Goal: Information Seeking & Learning: Learn about a topic

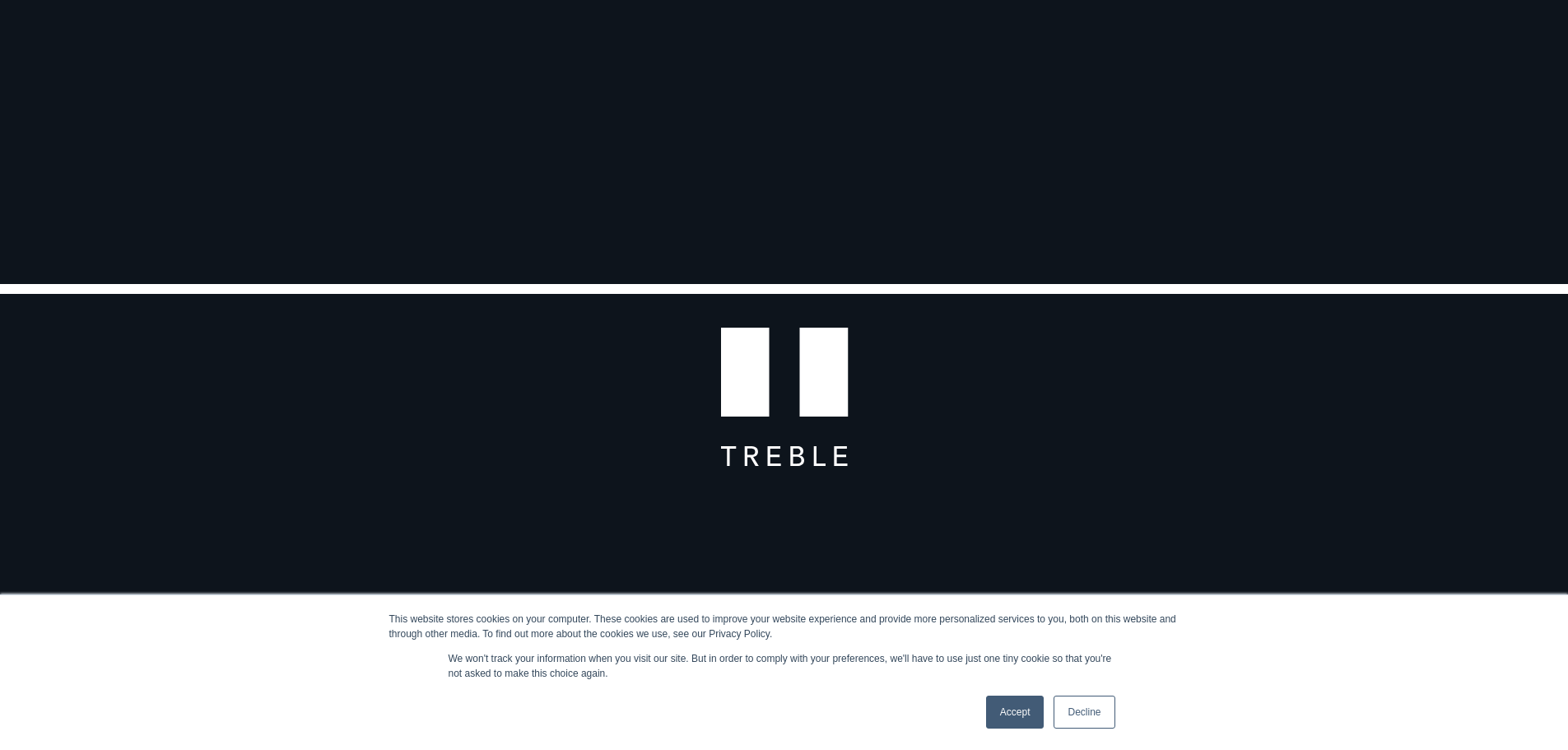
click at [1082, 704] on link "Decline" at bounding box center [1083, 711] width 61 height 33
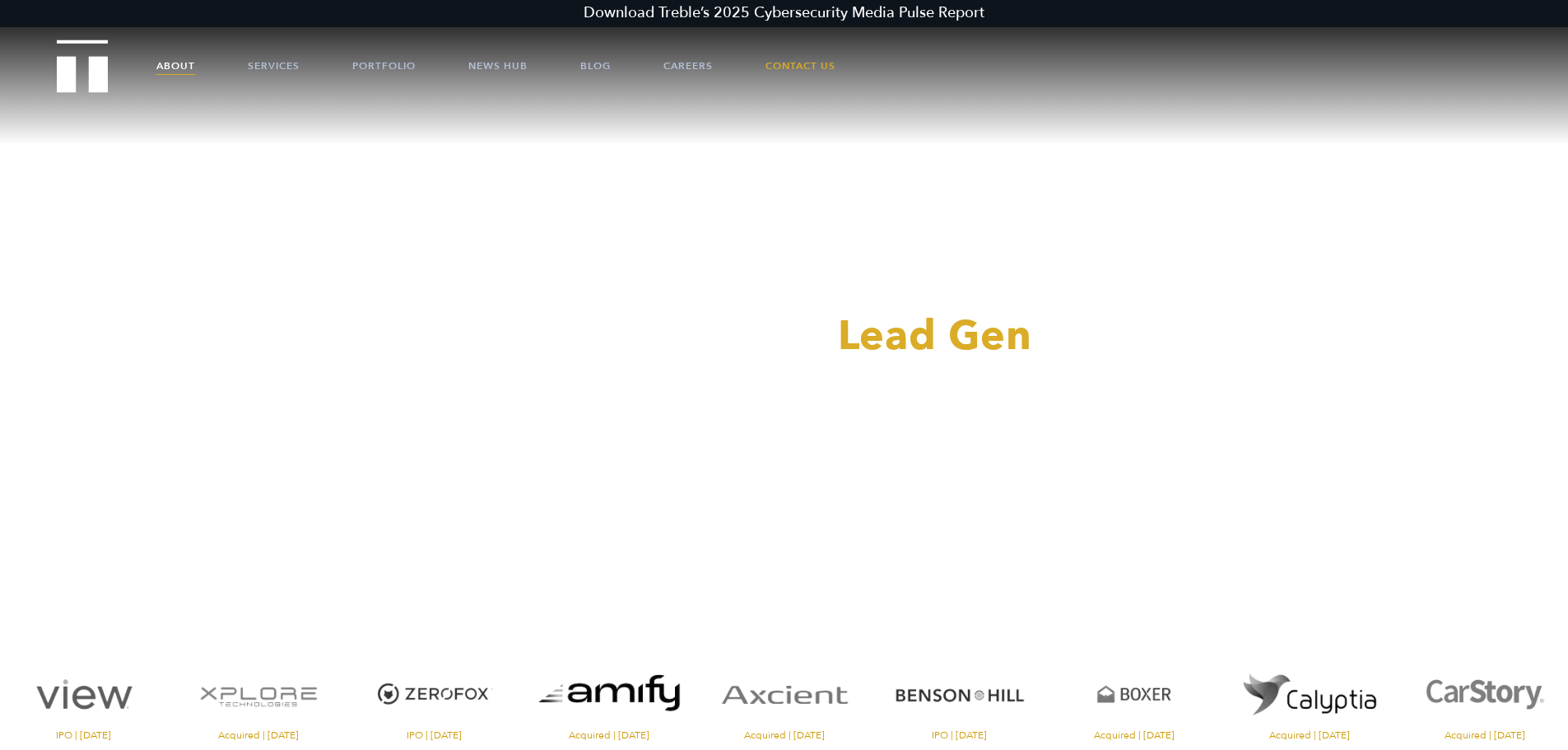
click at [179, 79] on link "About" at bounding box center [176, 66] width 39 height 50
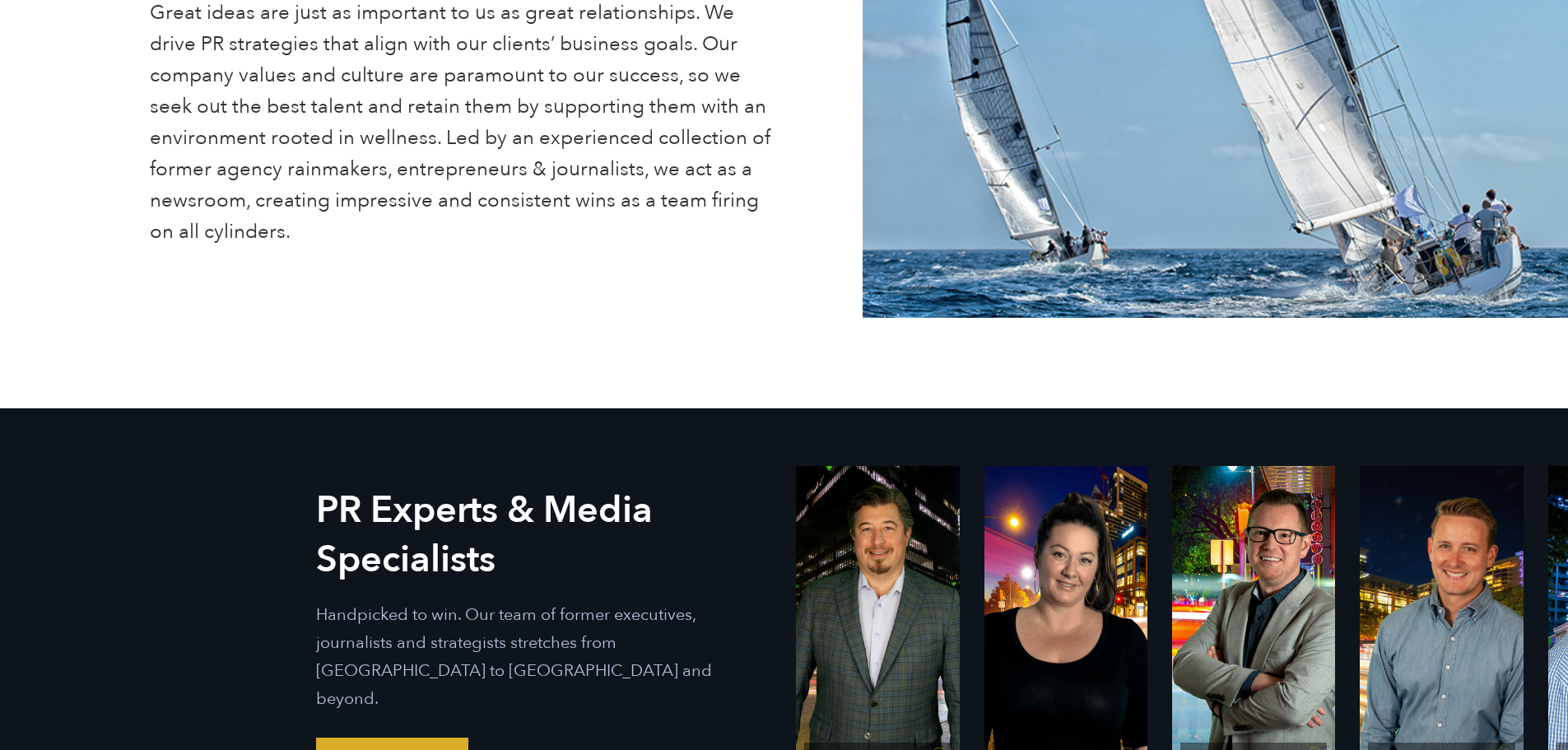
scroll to position [658, 0]
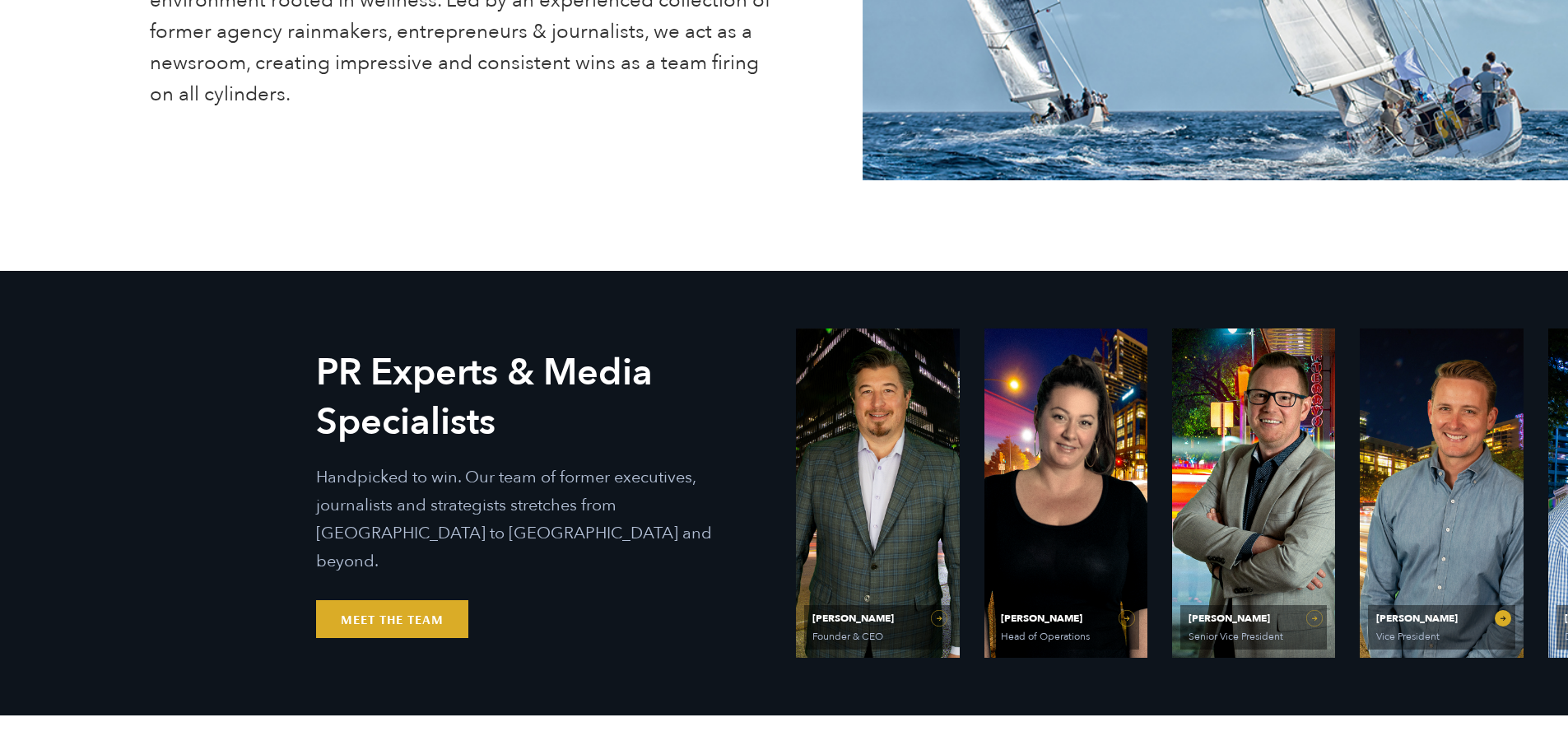
click at [1410, 617] on span "[PERSON_NAME]" at bounding box center [1441, 617] width 130 height 10
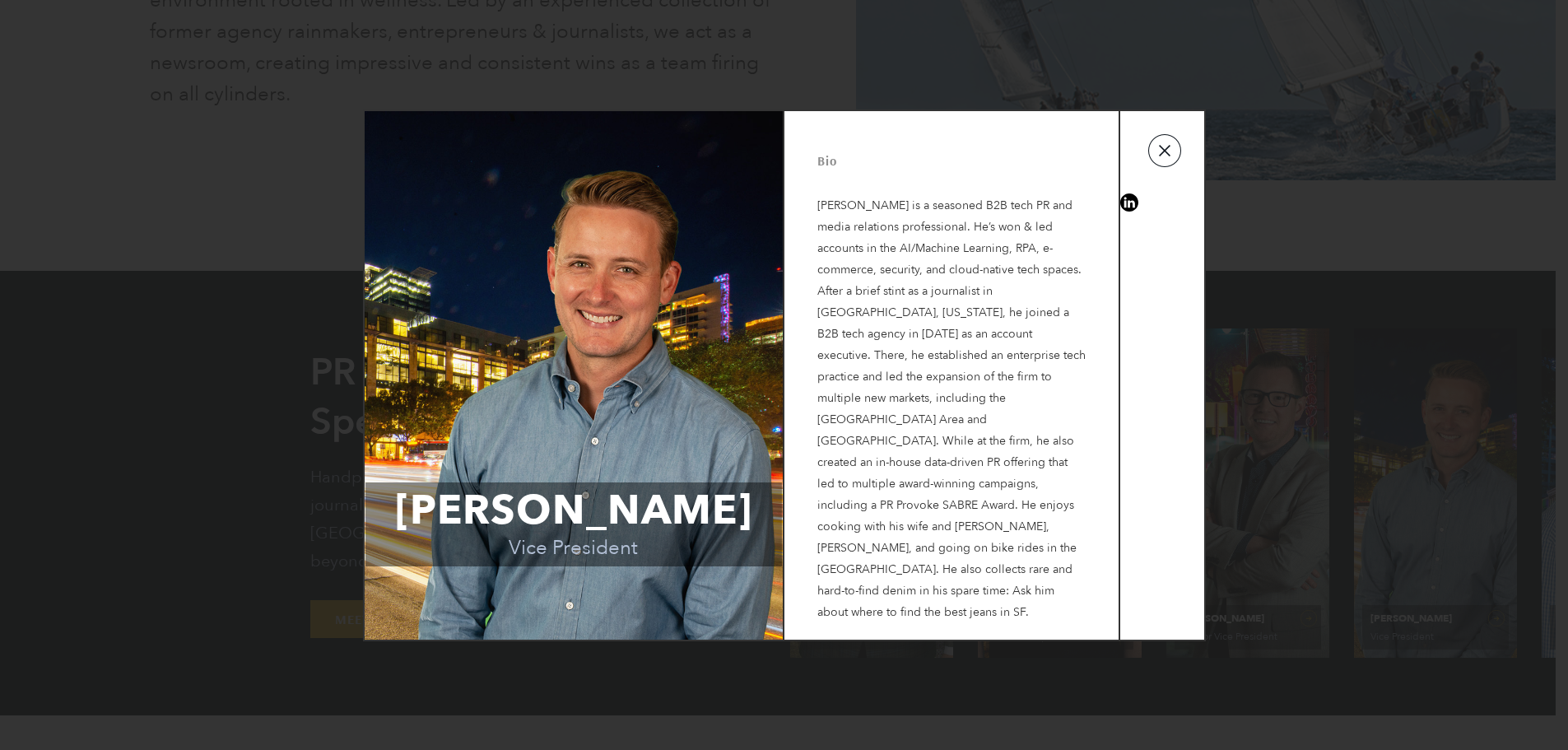
click at [1169, 165] on button "button" at bounding box center [1164, 150] width 33 height 33
